Goal: Browse casually

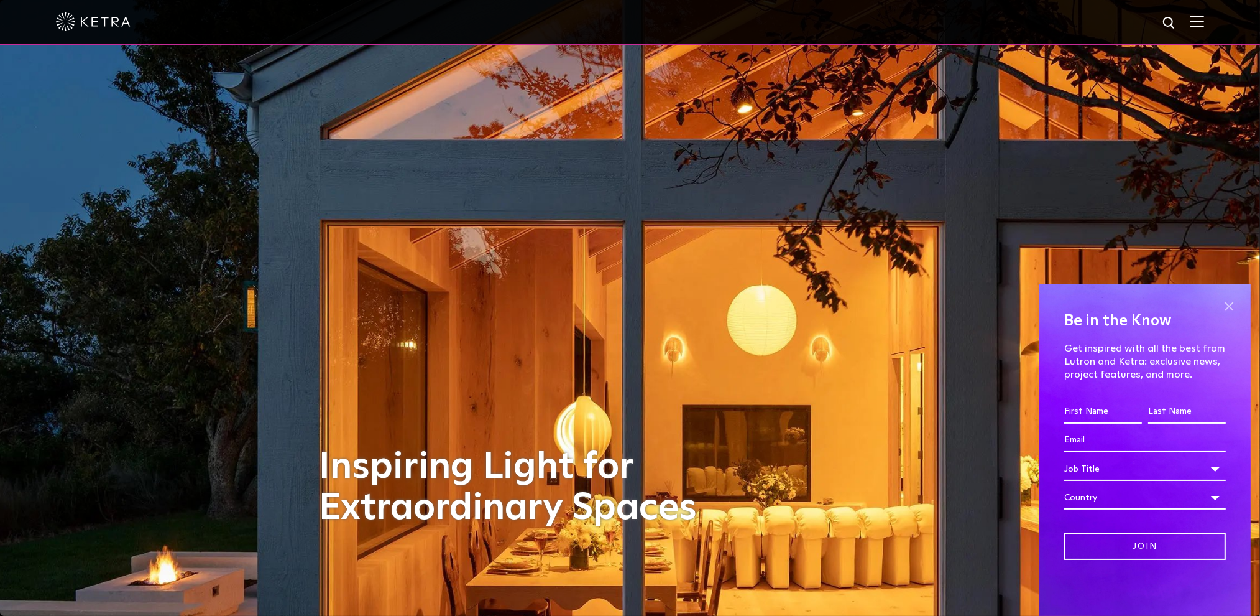
click at [1228, 307] on span at bounding box center [1229, 306] width 19 height 19
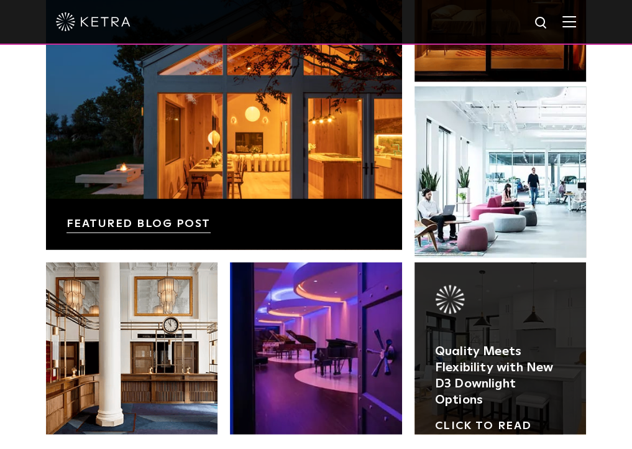
scroll to position [2301, 0]
